Goal: Information Seeking & Learning: Learn about a topic

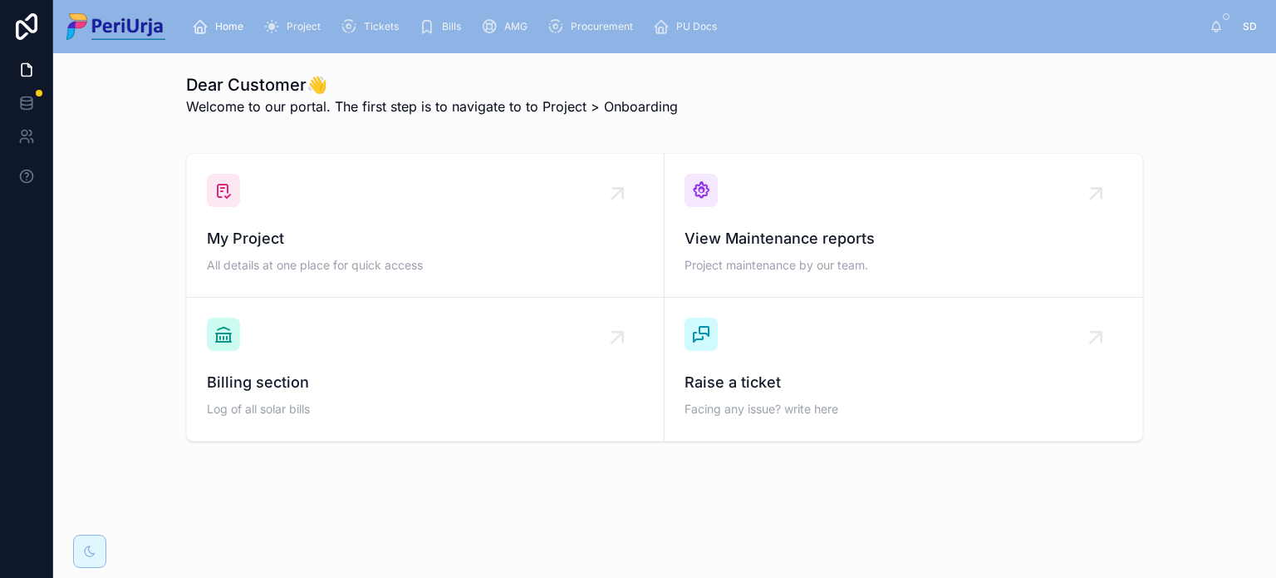
click at [303, 35] on div "Project" at bounding box center [295, 26] width 64 height 27
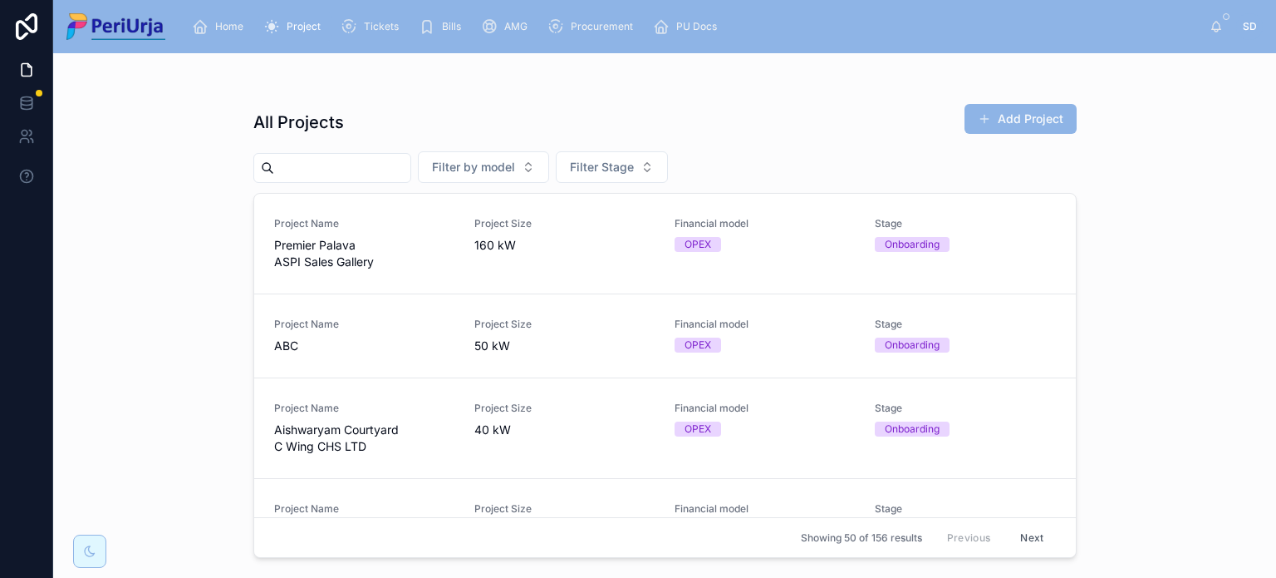
click at [411, 163] on input "text" at bounding box center [342, 167] width 136 height 23
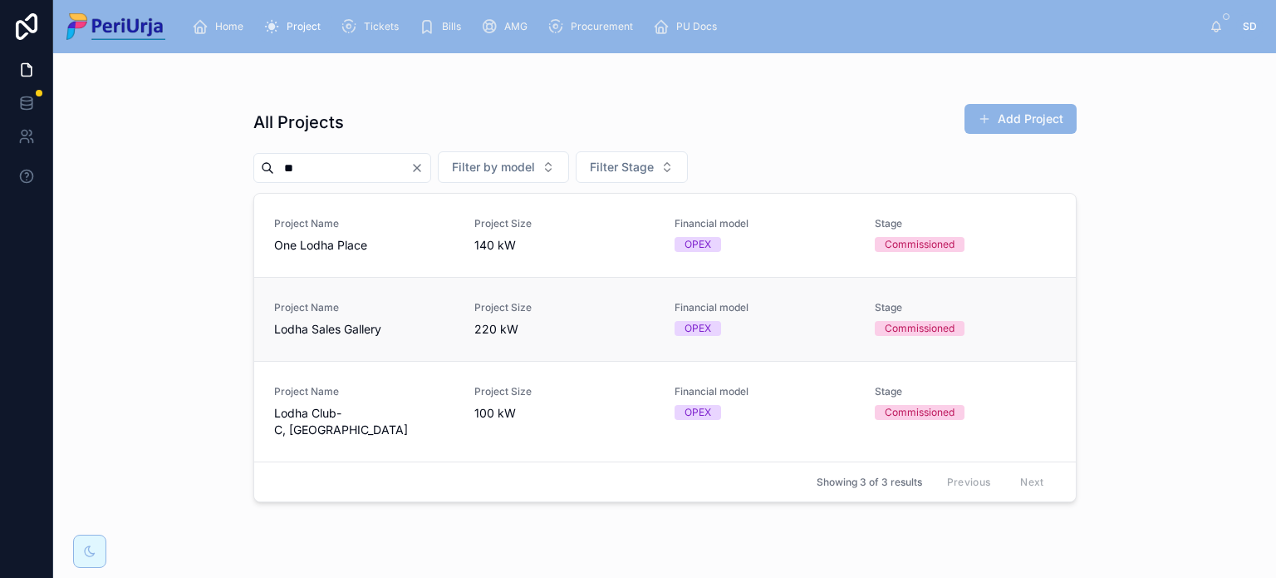
type input "*"
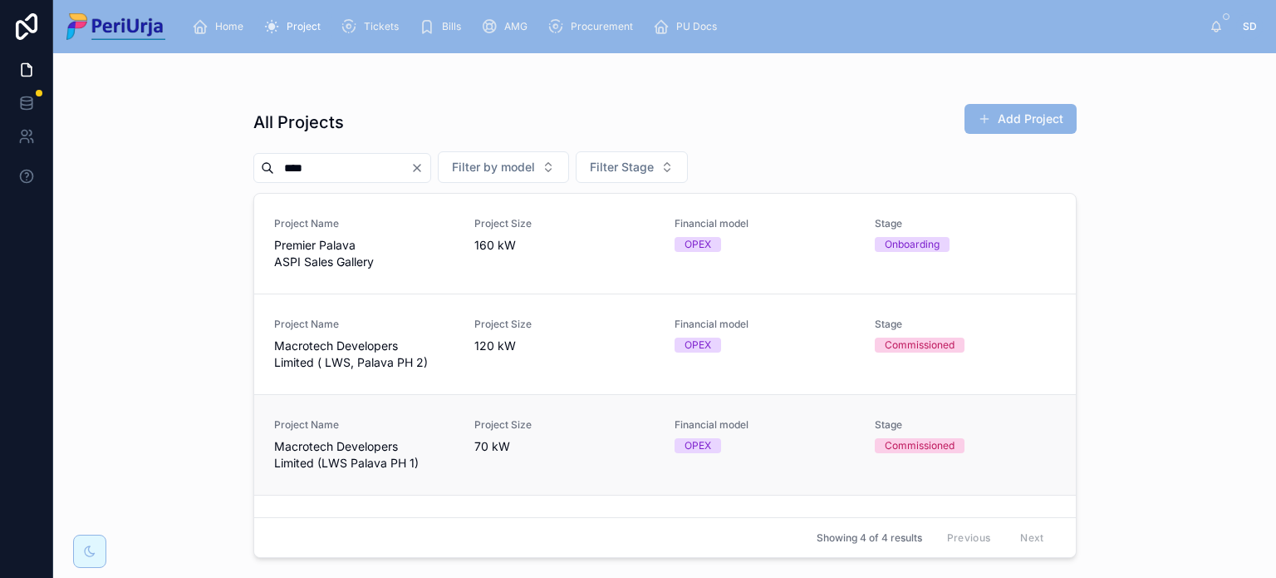
type input "****"
click at [366, 448] on span "Macrotech Developers Limited (LWS Palava PH 1)" at bounding box center [364, 454] width 180 height 33
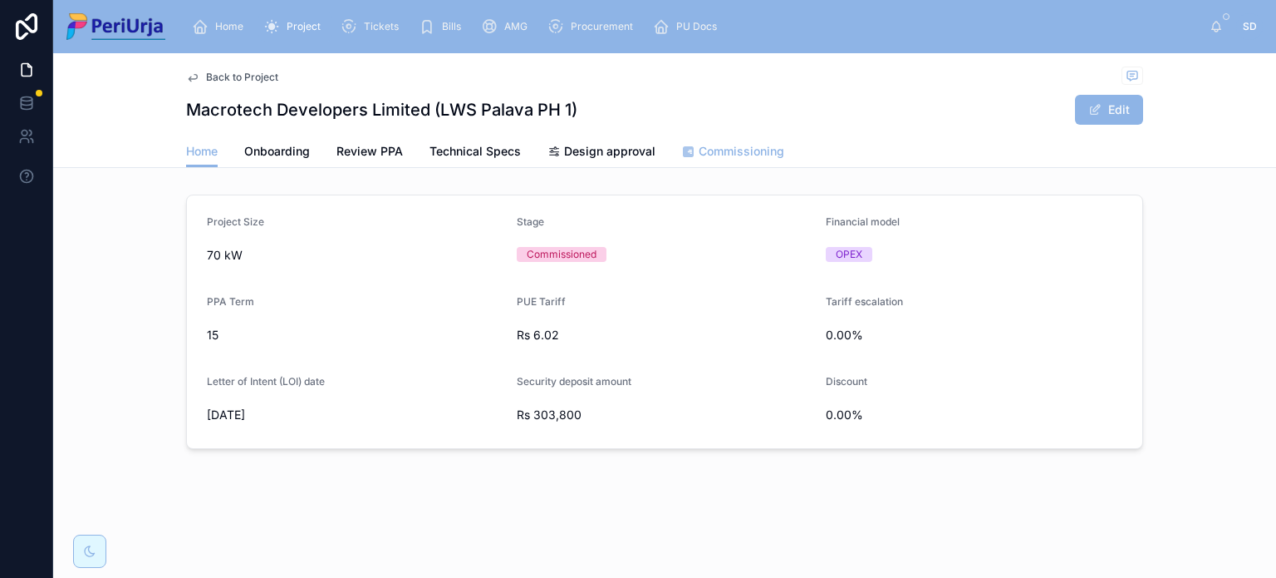
click at [726, 153] on span "Commissioning" at bounding box center [742, 151] width 86 height 17
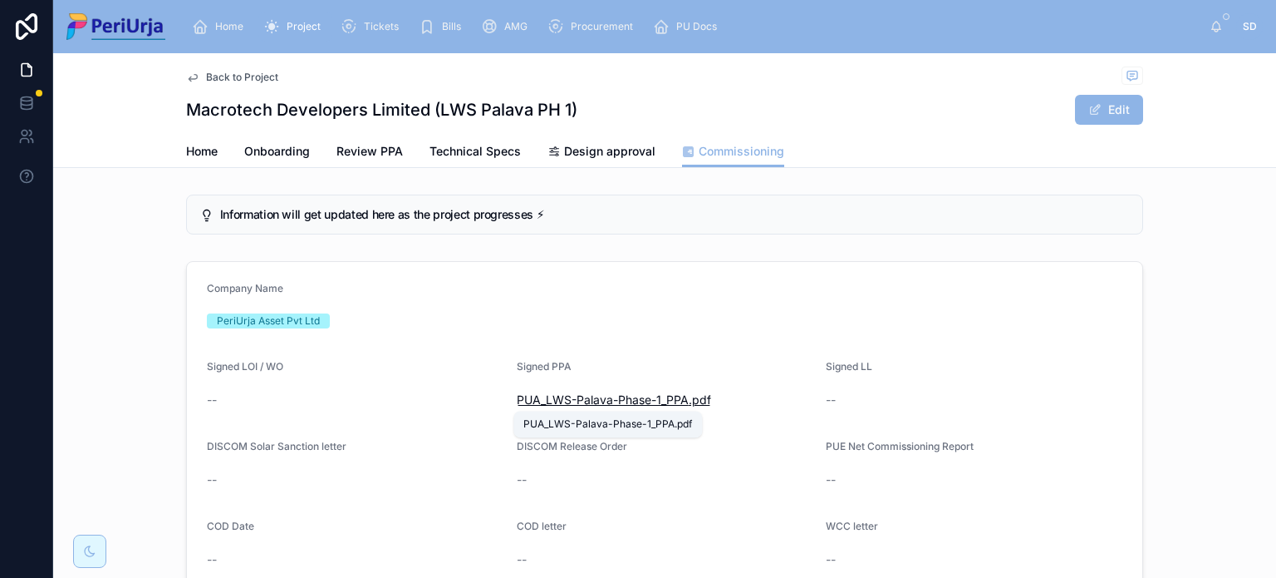
click at [609, 401] on span "PUA_LWS-Palava-Phase-1_PPA" at bounding box center [603, 399] width 172 height 17
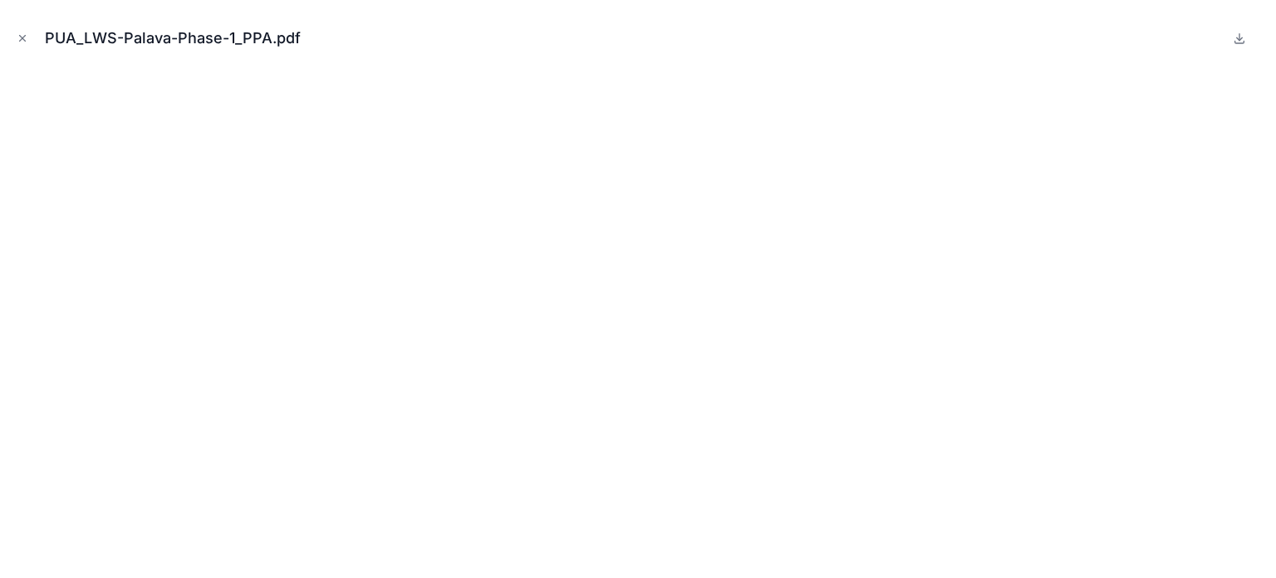
click at [1233, 47] on button at bounding box center [1240, 38] width 20 height 20
click at [25, 39] on icon "Close modal" at bounding box center [23, 38] width 12 height 12
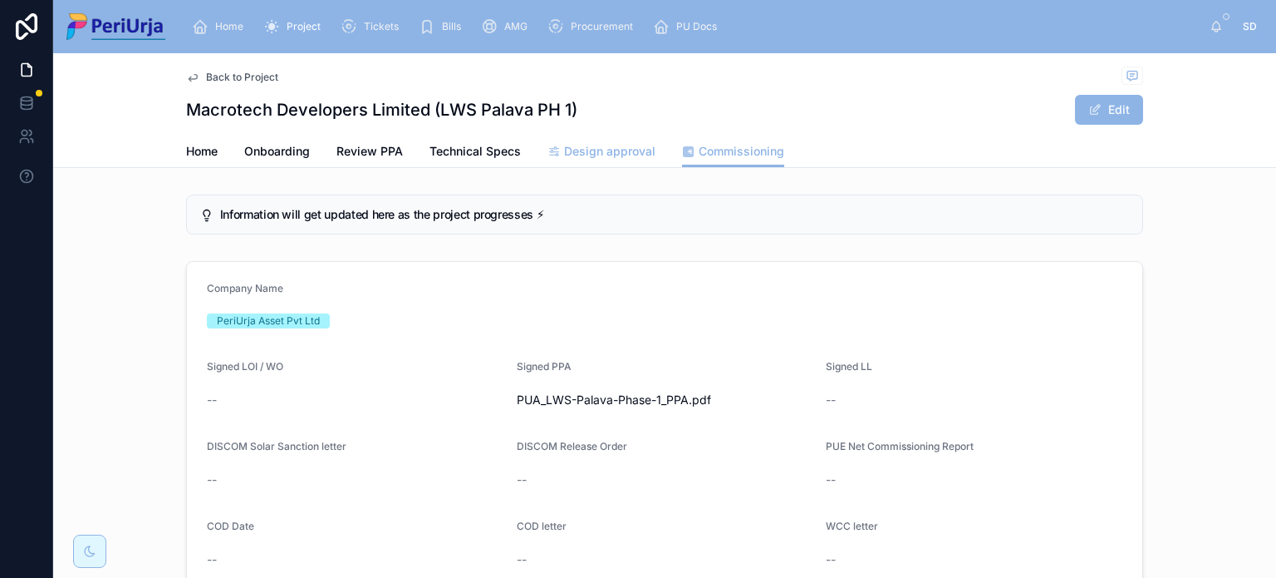
click at [615, 151] on span "Design approval" at bounding box center [609, 151] width 91 height 17
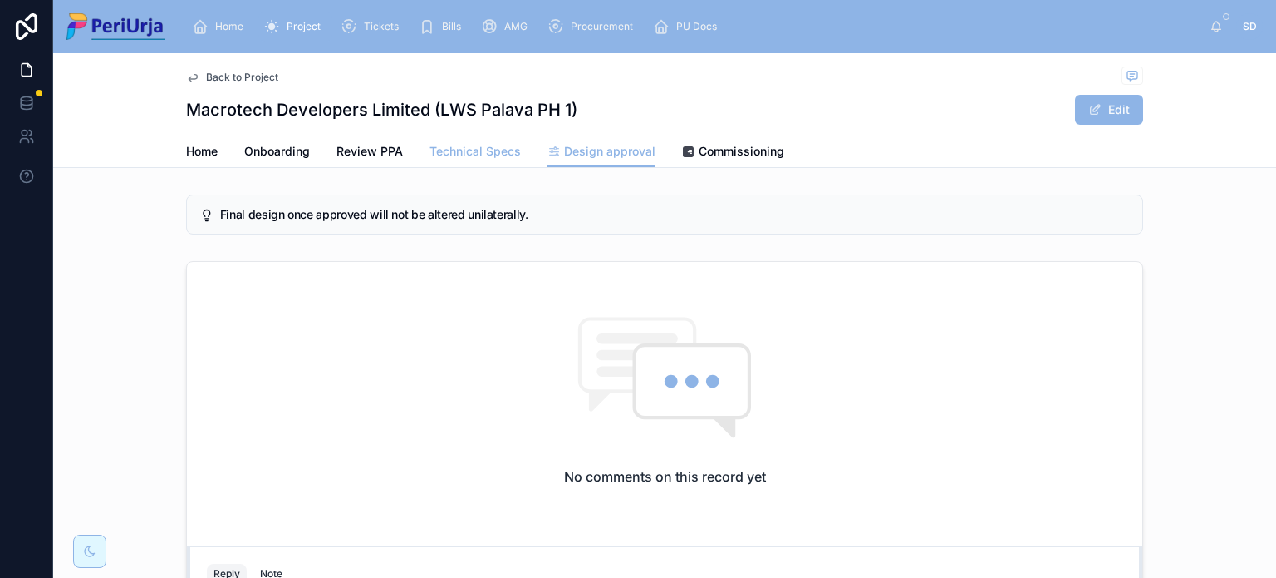
click at [479, 140] on link "Technical Specs" at bounding box center [475, 152] width 91 height 33
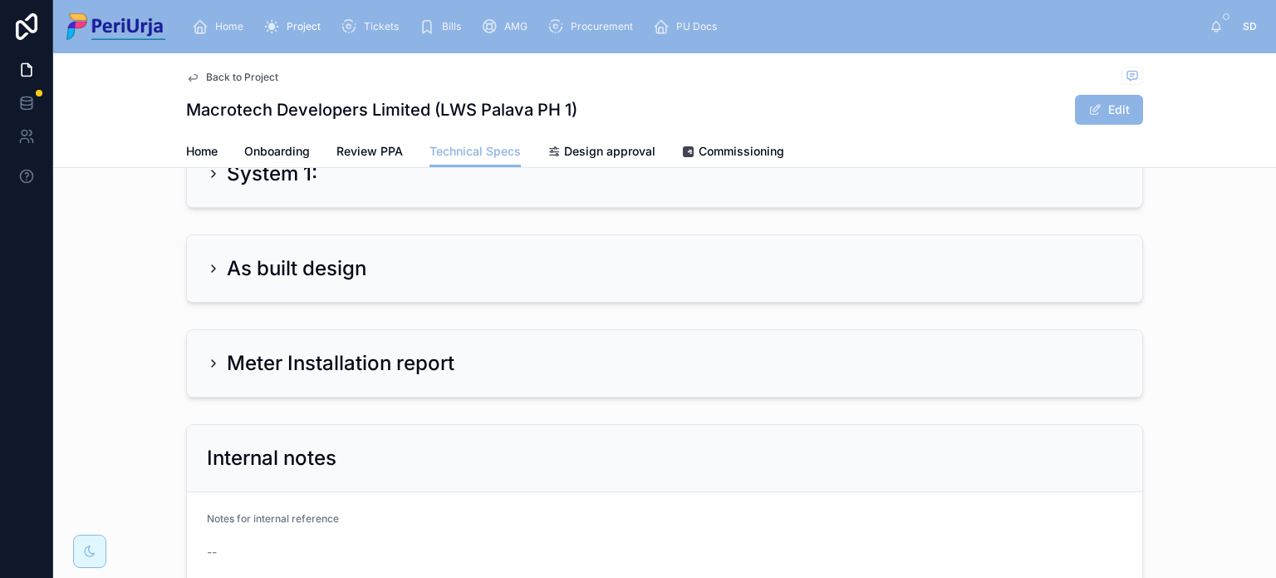
scroll to position [558, 0]
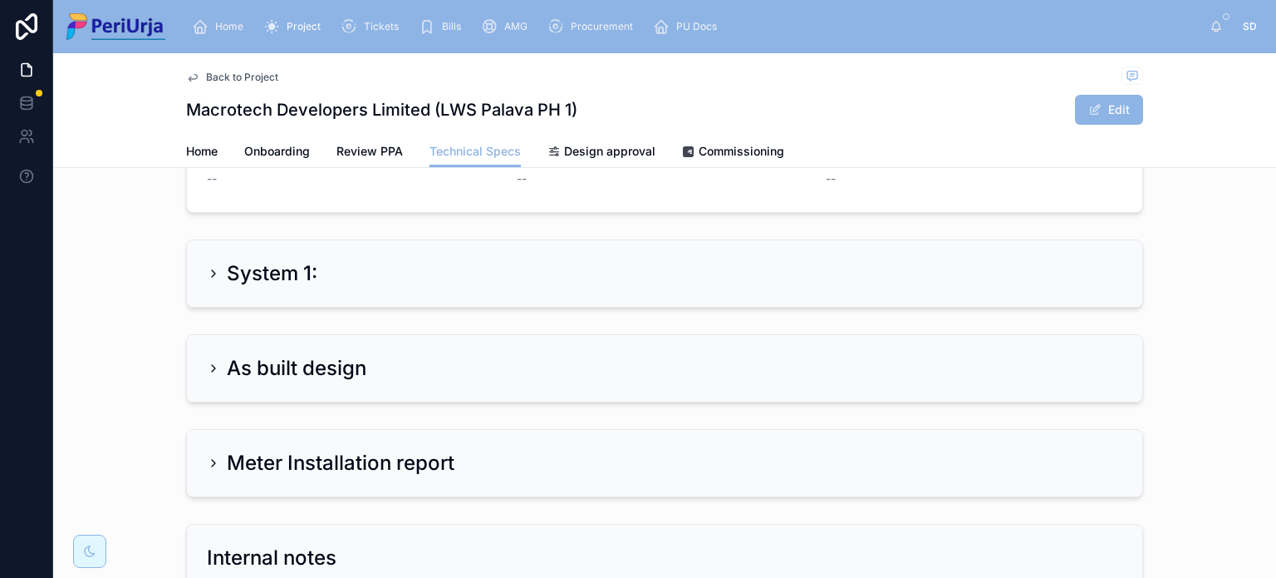
click at [483, 361] on div "As built design" at bounding box center [665, 368] width 916 height 27
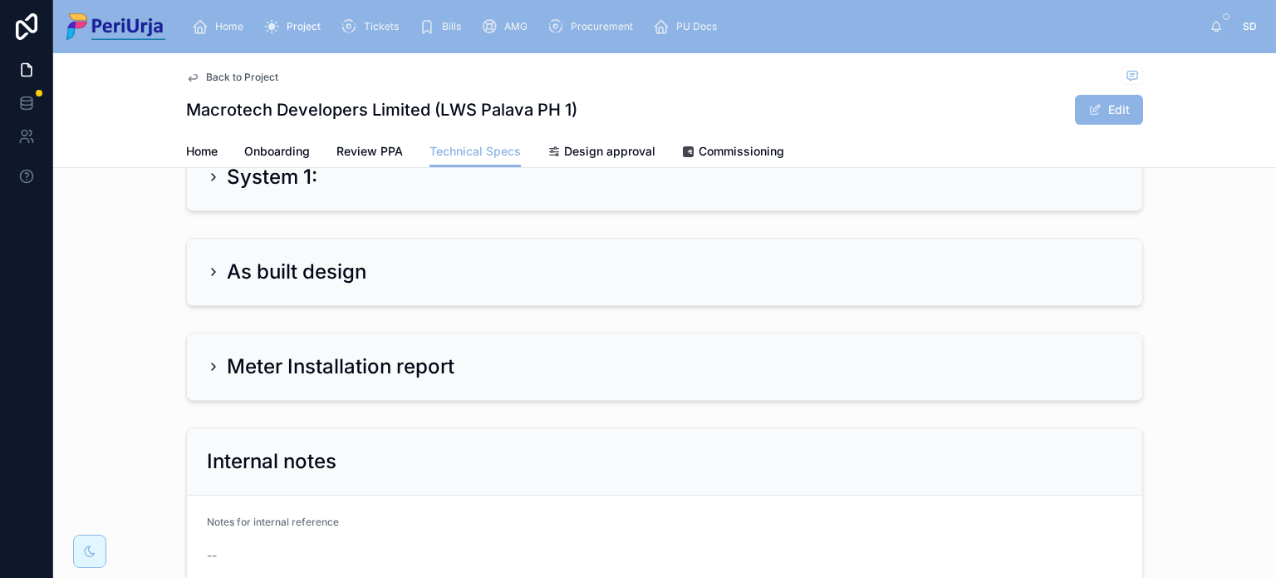
scroll to position [658, 0]
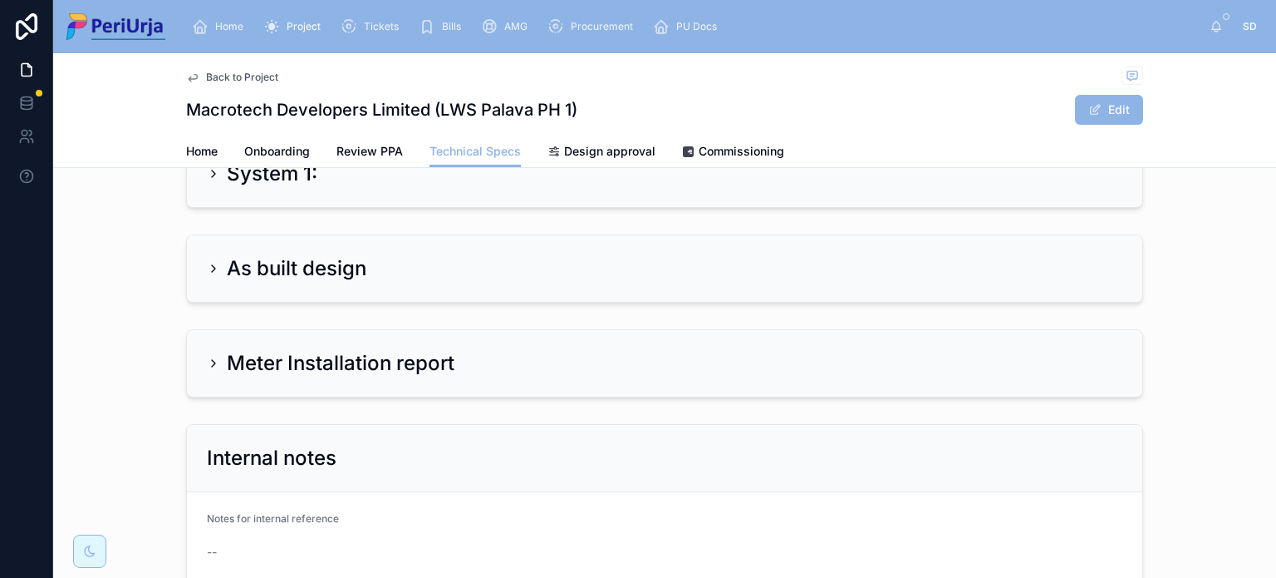
click at [208, 255] on div "As built design" at bounding box center [287, 268] width 160 height 27
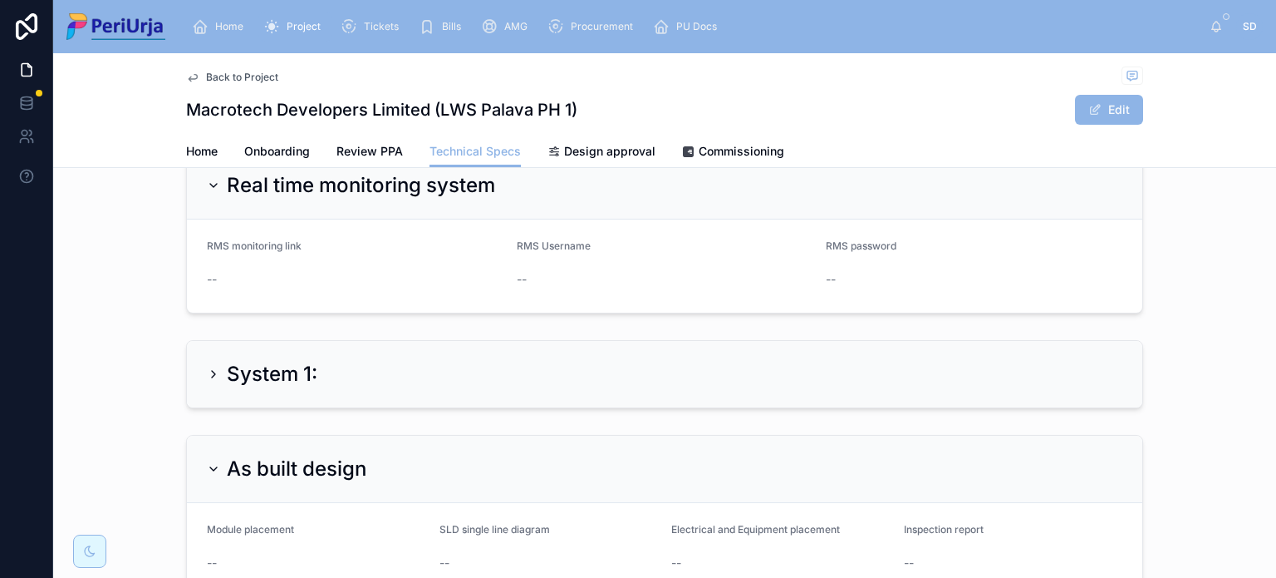
scroll to position [870, 0]
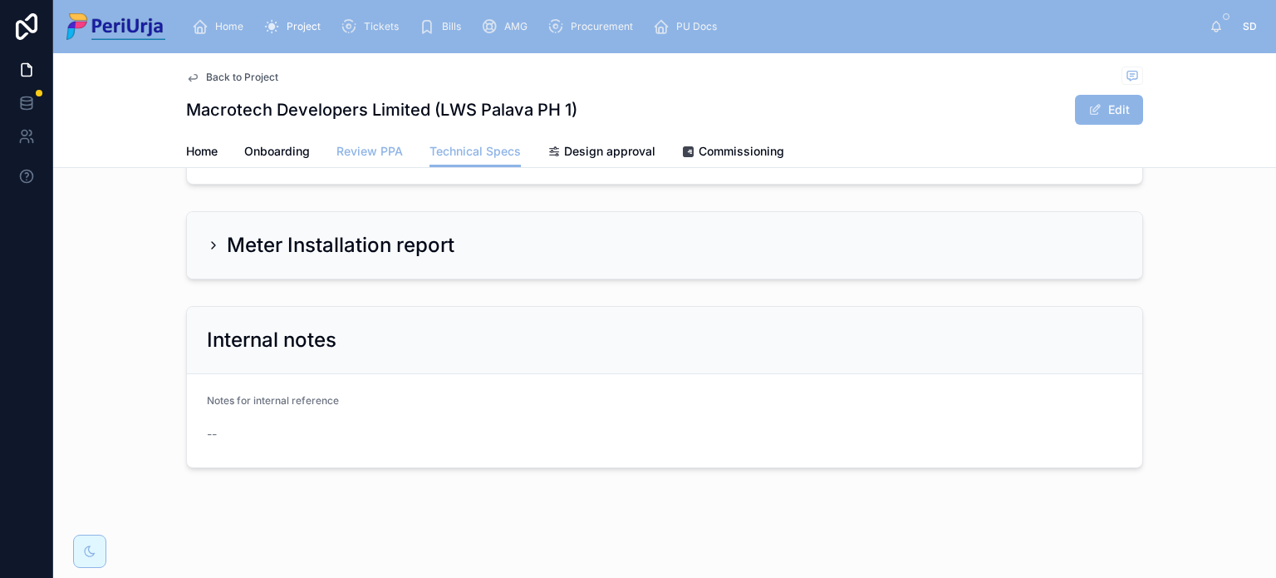
click at [350, 143] on span "Review PPA" at bounding box center [370, 151] width 66 height 17
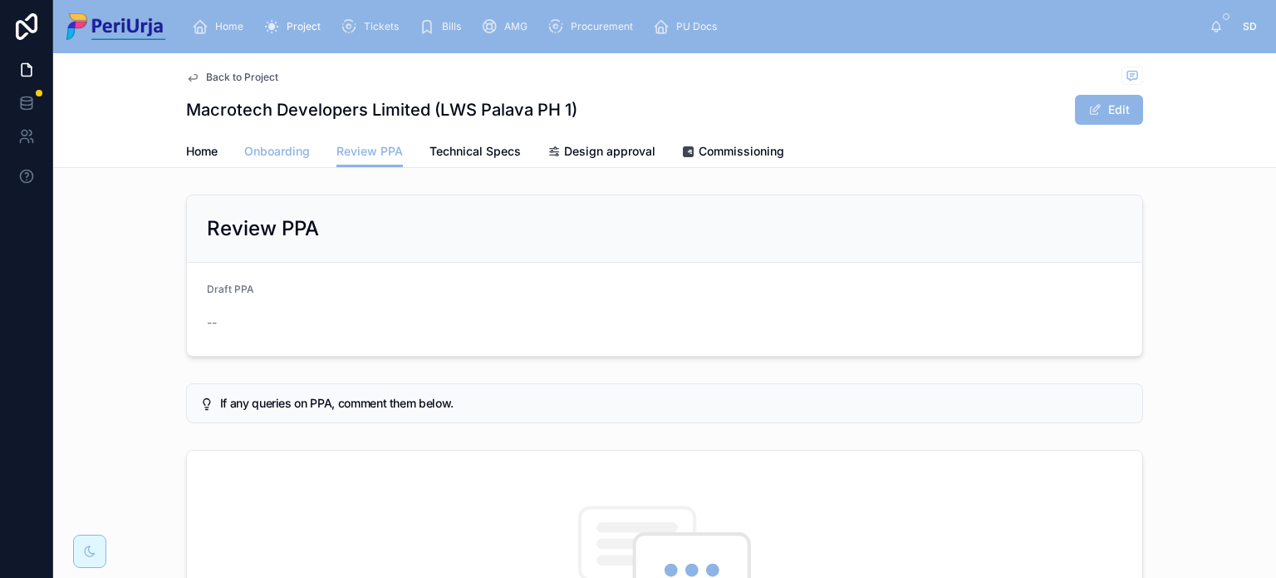
click at [283, 159] on span "Onboarding" at bounding box center [277, 151] width 66 height 17
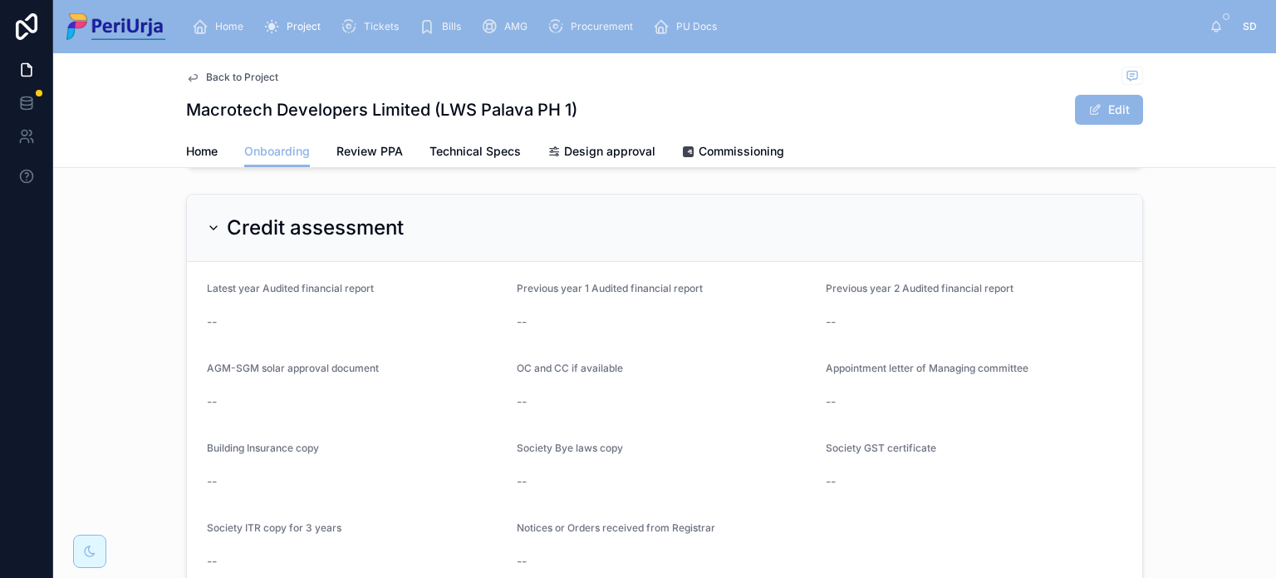
scroll to position [1281, 0]
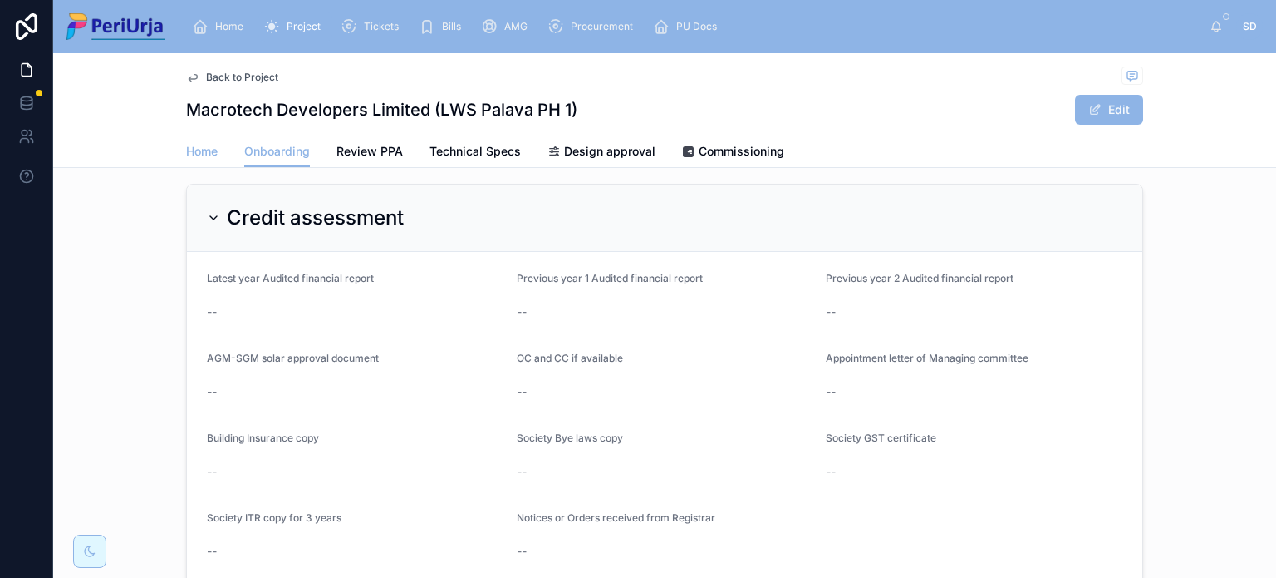
click at [186, 158] on span "Home" at bounding box center [202, 151] width 32 height 17
